Goal: Task Accomplishment & Management: Manage account settings

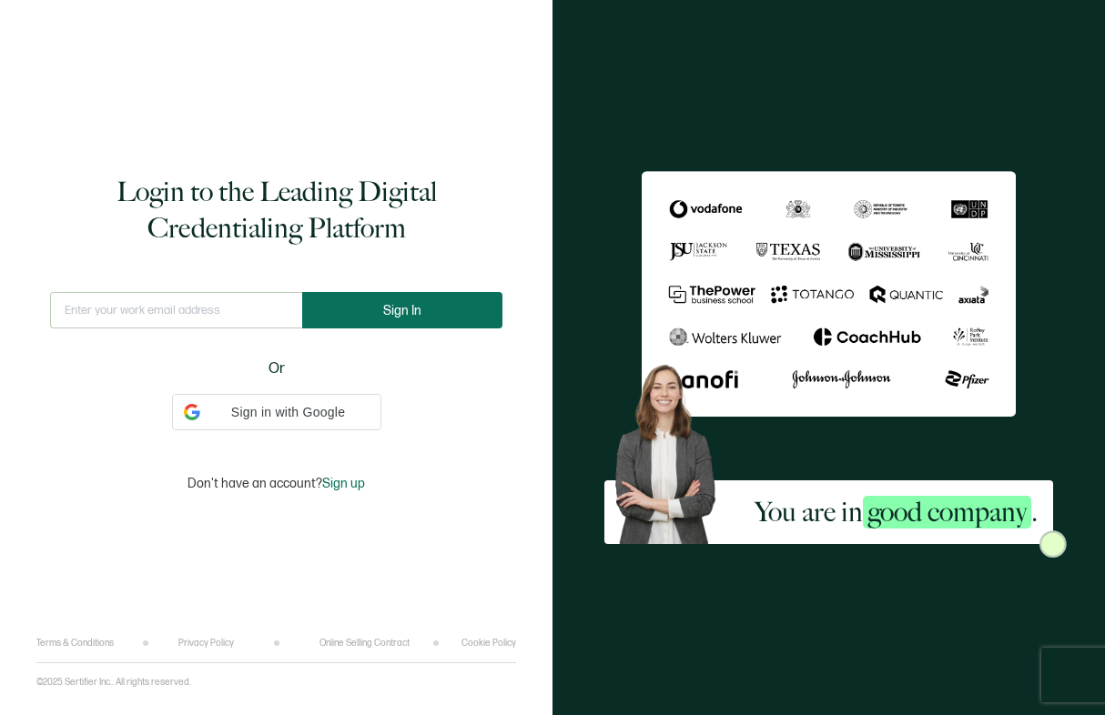
type input "[EMAIL_ADDRESS][PERSON_NAME][DOMAIN_NAME]"
click at [396, 316] on span "Sign In" at bounding box center [402, 311] width 38 height 14
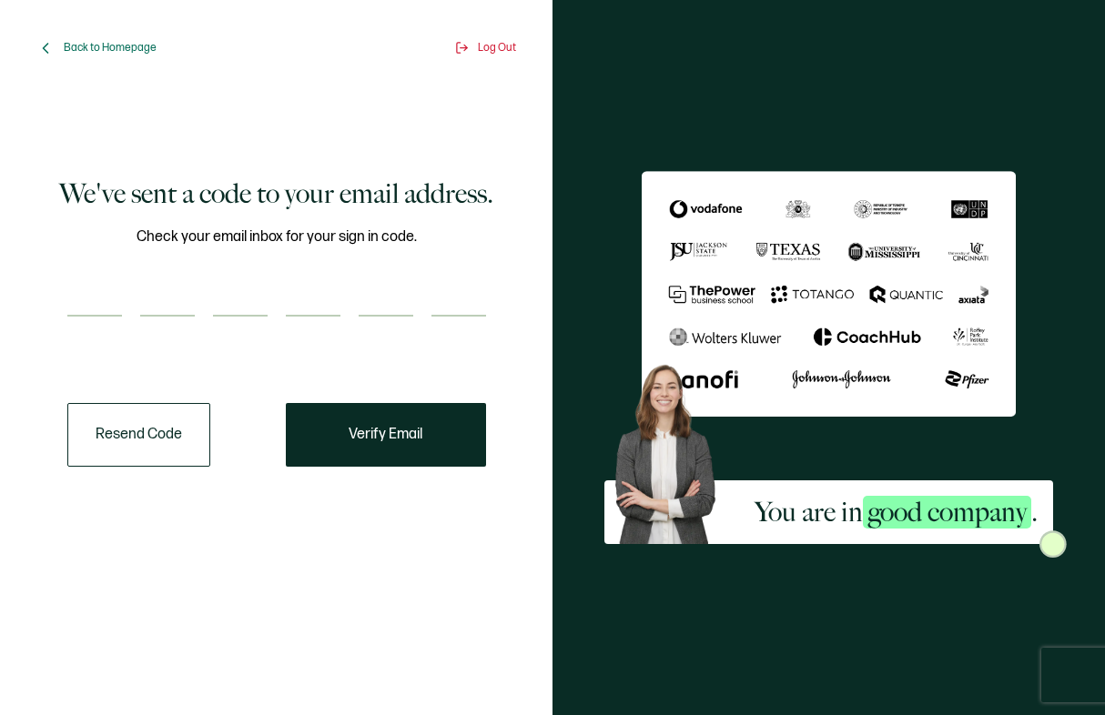
click at [118, 307] on input "number" at bounding box center [94, 298] width 55 height 36
paste input "6"
type input "6"
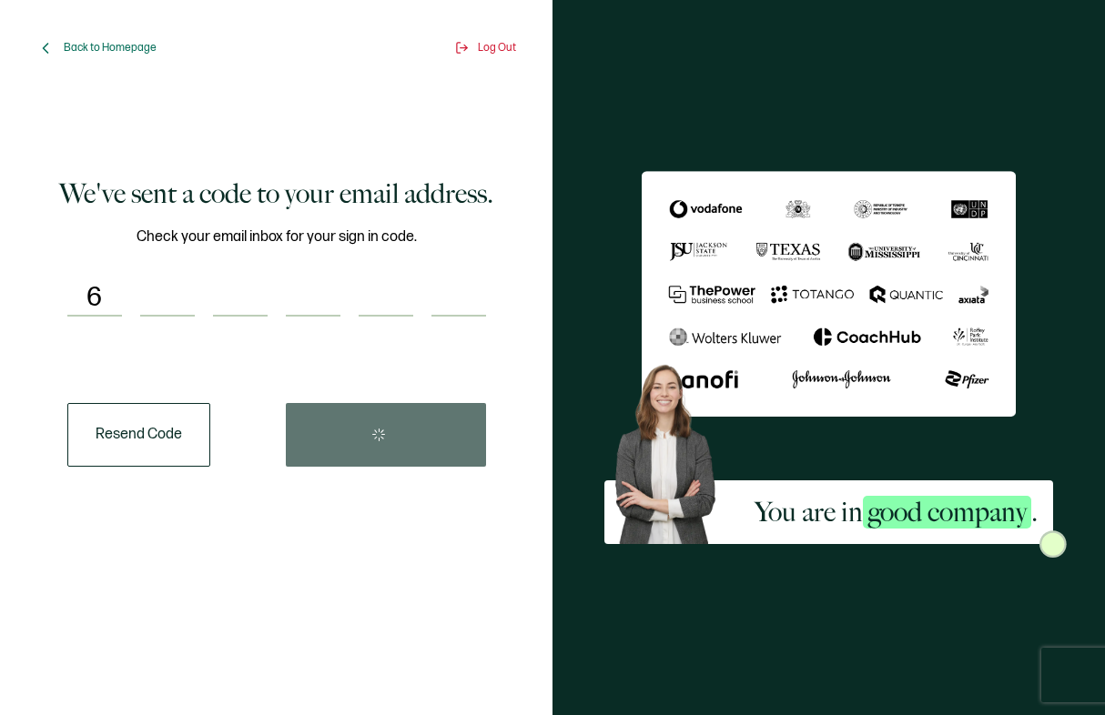
type input "3"
type input "8"
type input "9"
type input "6"
type input "2"
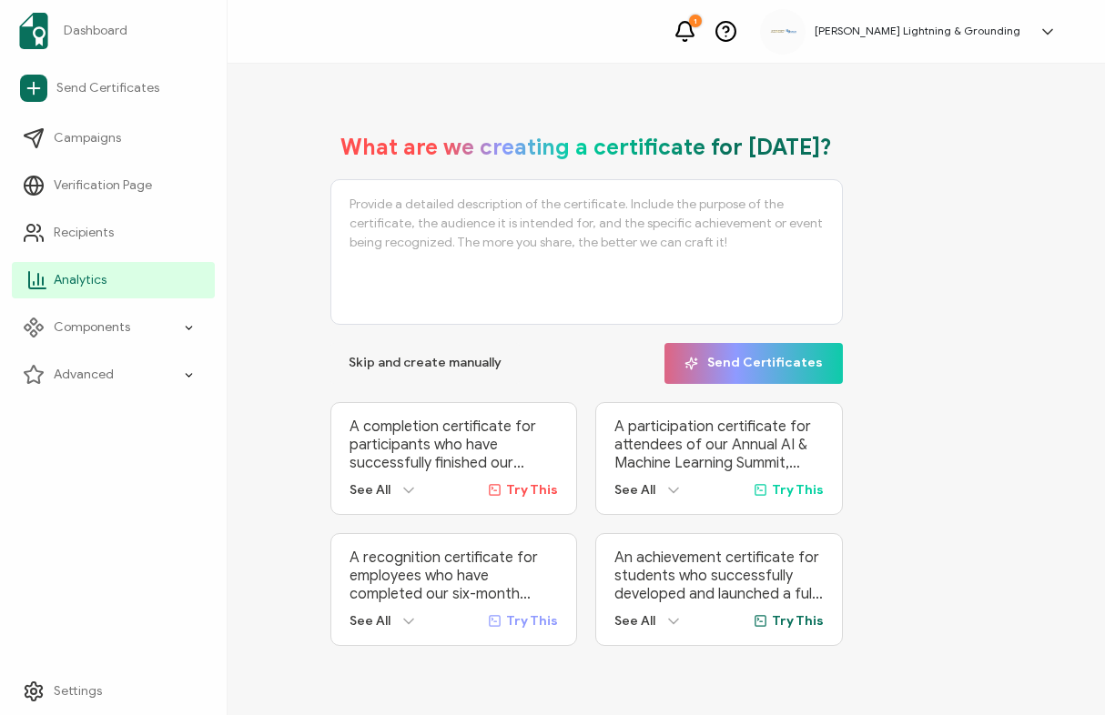
drag, startPoint x: 48, startPoint y: 276, endPoint x: 14, endPoint y: 283, distance: 35.3
click at [48, 276] on link "Analytics" at bounding box center [113, 280] width 203 height 36
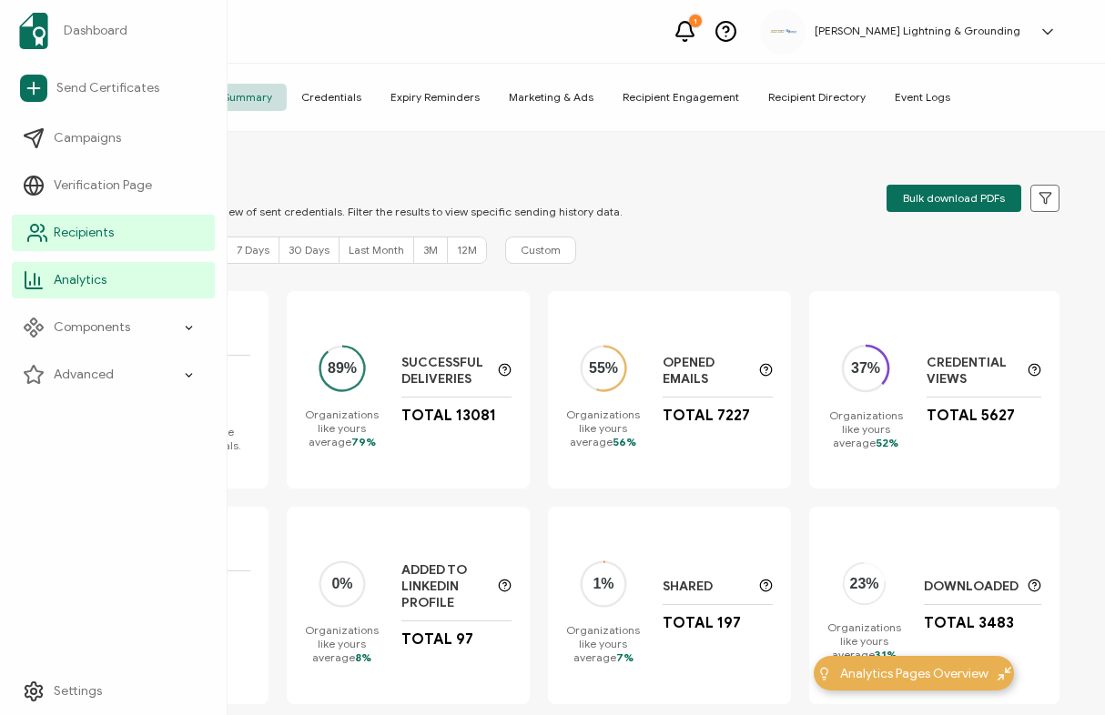
click at [36, 242] on icon at bounding box center [37, 233] width 22 height 22
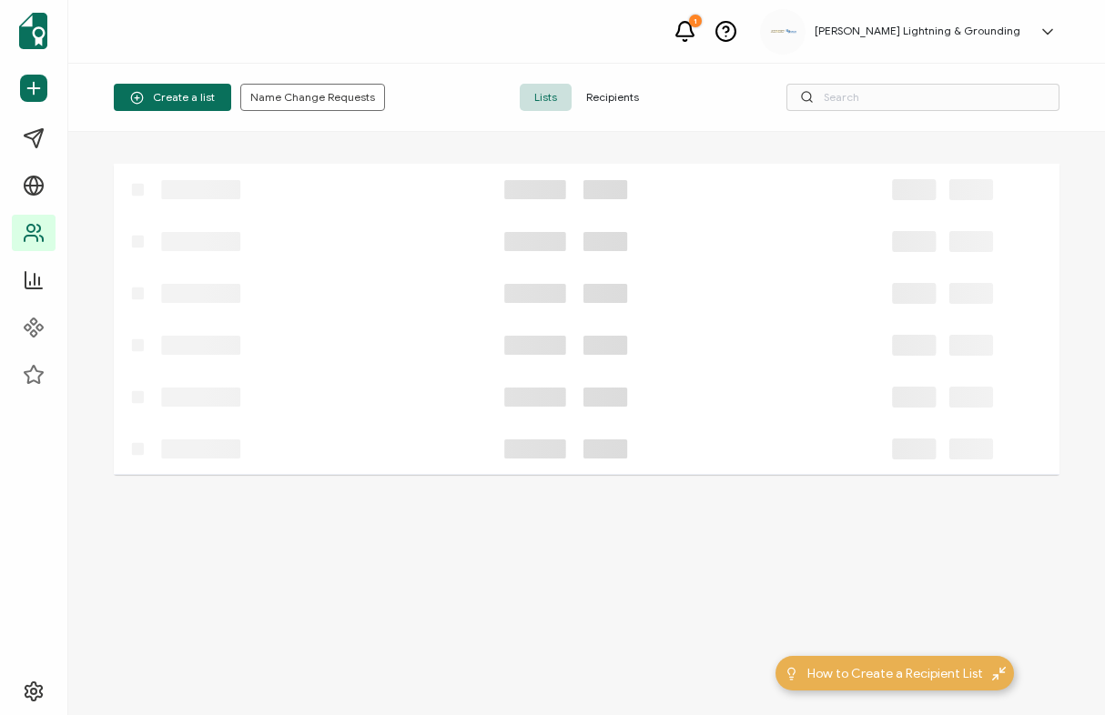
click at [616, 103] on span "Recipients" at bounding box center [613, 97] width 82 height 27
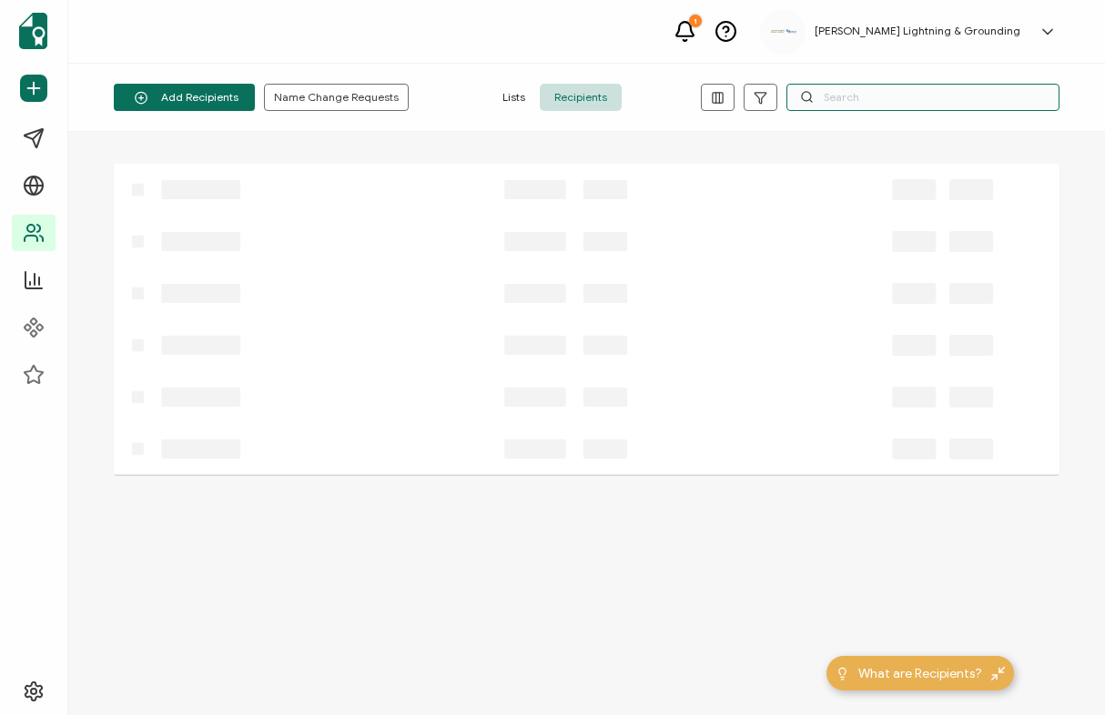
click at [948, 109] on input "text" at bounding box center [922, 97] width 273 height 27
paste input "[PERSON_NAME]"
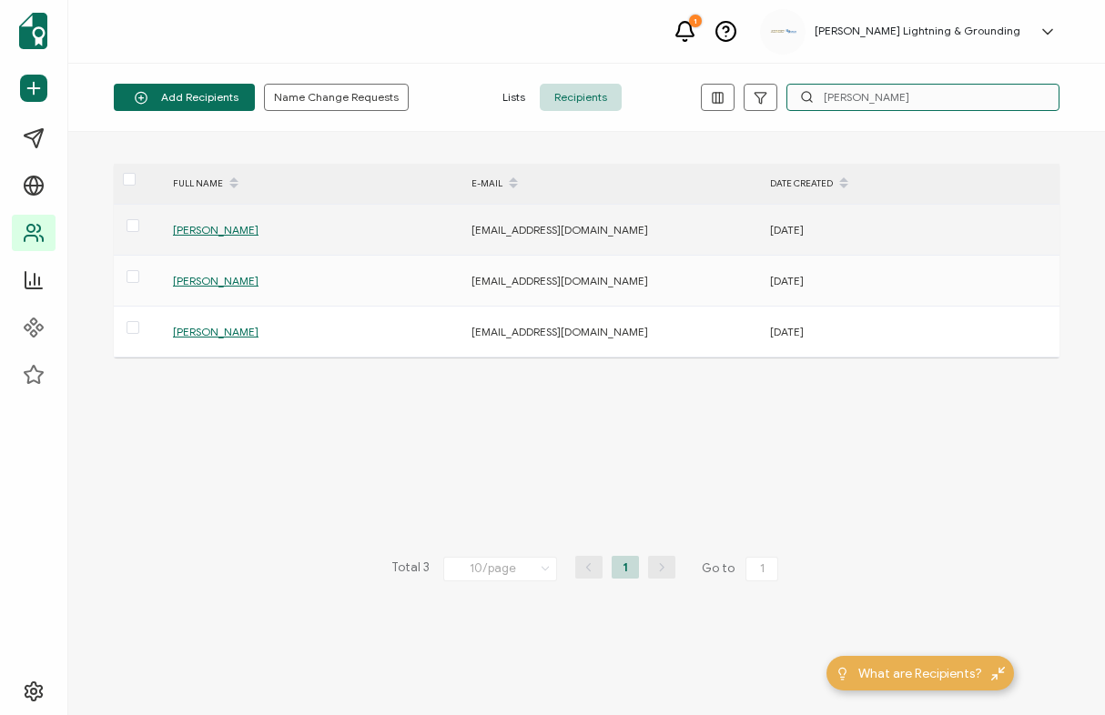
type input "[PERSON_NAME]"
click at [238, 229] on span "[PERSON_NAME]" at bounding box center [216, 230] width 86 height 14
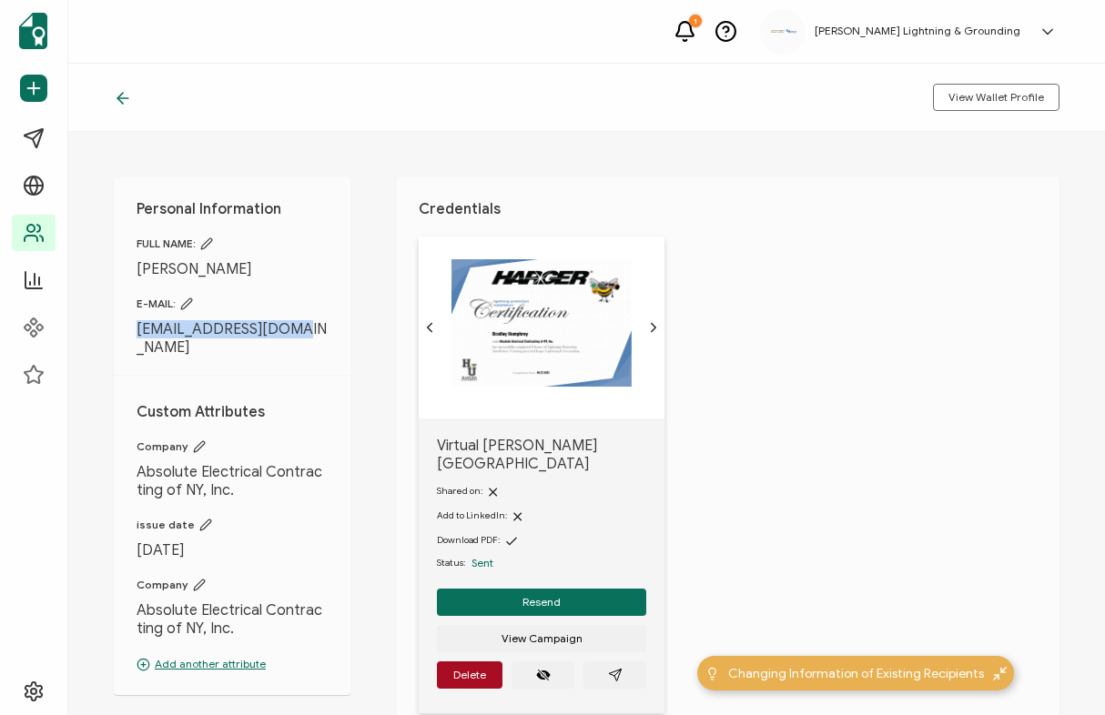
drag, startPoint x: 305, startPoint y: 331, endPoint x: 135, endPoint y: 333, distance: 170.2
click at [135, 333] on div "Personal Information FULL NAME: [PERSON_NAME] E-MAIL: [EMAIL_ADDRESS][DOMAIN_NA…" at bounding box center [232, 437] width 237 height 518
copy span "[EMAIL_ADDRESS][DOMAIN_NAME]"
click at [506, 589] on button "Resend" at bounding box center [541, 602] width 209 height 27
